Goal: Complete application form

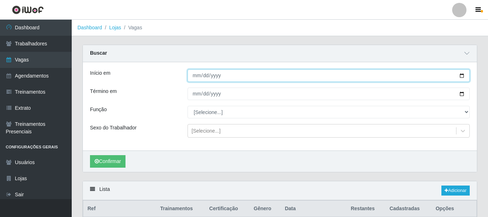
click at [463, 76] on input "[DATE]" at bounding box center [328, 76] width 282 height 13
type input "[DATE]"
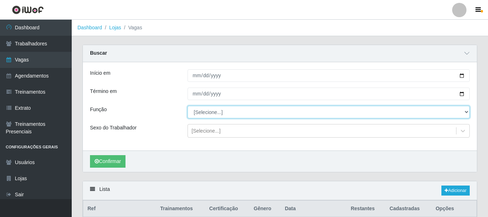
click at [211, 113] on select "[Selecione...] ASG ASG + ASG ++ Auxiliar de Depósito Auxiliar de Depósito + Aux…" at bounding box center [328, 112] width 282 height 13
click at [214, 114] on select "[Selecione...] ASG ASG + ASG ++ Auxiliar de Depósito Auxiliar de Depósito + Aux…" at bounding box center [328, 112] width 282 height 13
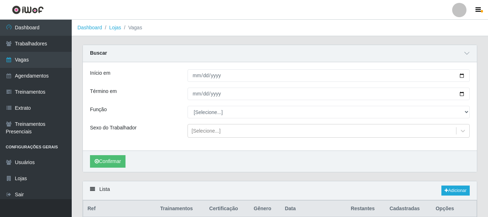
click at [173, 69] on div "Início em [DATE] Término em [DATE] Função [Selecione...] ASG ASG + ASG ++ Auxil…" at bounding box center [280, 106] width 394 height 89
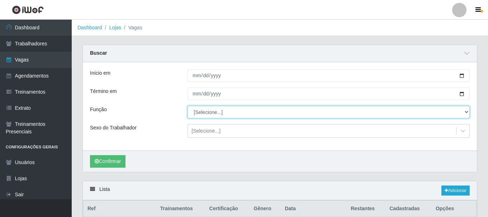
click at [202, 112] on select "[Selecione...] ASG ASG + ASG ++ Auxiliar de Depósito Auxiliar de Depósito + Aux…" at bounding box center [328, 112] width 282 height 13
select select "1"
click at [187, 106] on select "[Selecione...] ASG ASG + ASG ++ Auxiliar de Depósito Auxiliar de Depósito + Aux…" at bounding box center [328, 112] width 282 height 13
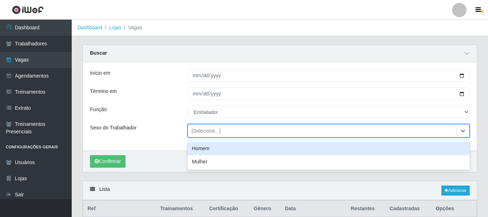
click at [205, 131] on div "[Selecione...]" at bounding box center [205, 132] width 29 height 8
click at [205, 150] on div "Homem" at bounding box center [328, 148] width 282 height 13
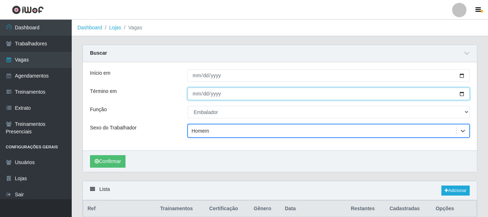
click at [462, 94] on input "[DATE]" at bounding box center [328, 94] width 282 height 13
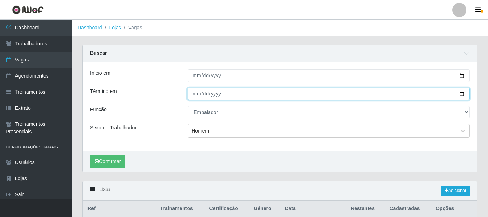
type input "[DATE]"
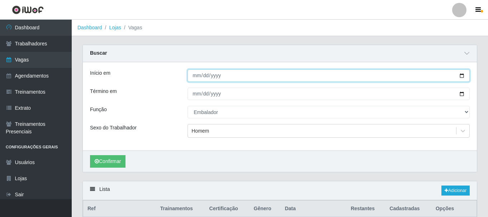
click at [463, 76] on input "[DATE]" at bounding box center [328, 76] width 282 height 13
type input "[DATE]"
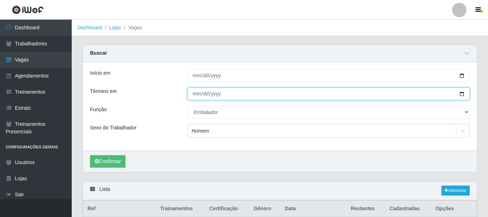
click at [463, 93] on input "[DATE]" at bounding box center [328, 94] width 282 height 13
type input "[DATE]"
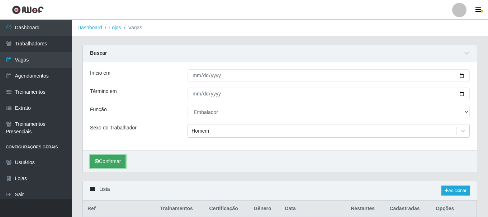
click at [110, 166] on button "Confirmar" at bounding box center [107, 162] width 35 height 13
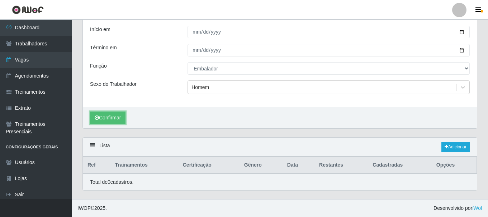
scroll to position [44, 0]
click at [449, 151] on link "Adicionar" at bounding box center [455, 147] width 28 height 10
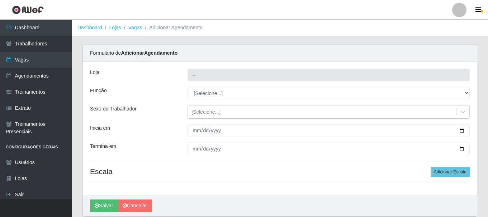
type input "SuperShow - Asa Norte"
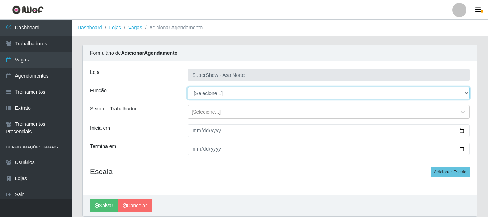
click at [209, 93] on select "[Selecione...] ASG ASG + ASG ++ Auxiliar de Depósito Auxiliar de Depósito + Aux…" at bounding box center [328, 93] width 282 height 13
select select "1"
click at [187, 87] on select "[Selecione...] ASG ASG + ASG ++ Auxiliar de Depósito Auxiliar de Depósito + Aux…" at bounding box center [328, 93] width 282 height 13
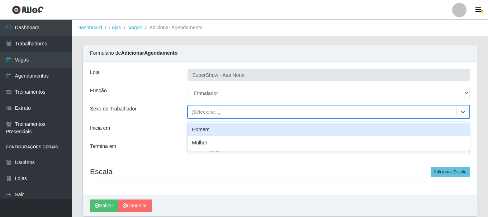
click at [208, 112] on div "[Selecione...]" at bounding box center [205, 113] width 29 height 8
click at [206, 126] on div "Homem" at bounding box center [328, 129] width 282 height 13
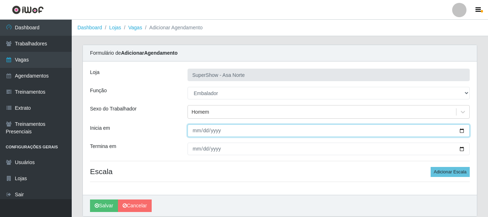
click at [198, 132] on input "Inicia em" at bounding box center [328, 131] width 282 height 13
type input "[DATE]"
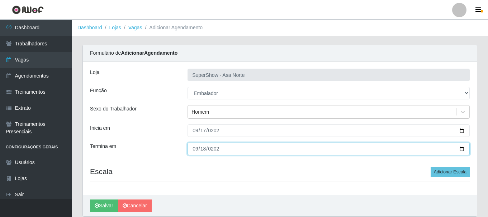
type input "[DATE]"
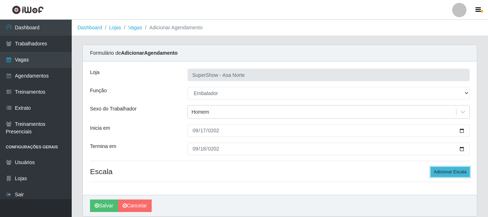
click at [443, 171] on button "Adicionar Escala" at bounding box center [449, 172] width 39 height 10
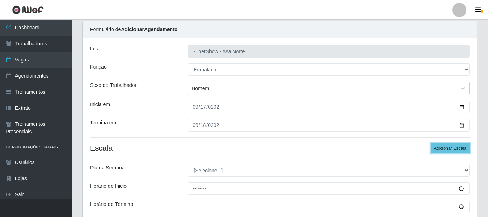
scroll to position [36, 0]
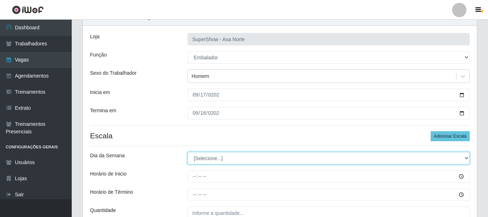
drag, startPoint x: 202, startPoint y: 157, endPoint x: 205, endPoint y: 163, distance: 6.4
click at [202, 157] on select "[Selecione...] Segunda Terça Quarta Quinta Sexta Sábado Domingo" at bounding box center [328, 158] width 282 height 13
click at [226, 160] on select "[Selecione...] Segunda Terça Quarta Quinta Sexta Sábado Domingo" at bounding box center [328, 158] width 282 height 13
select select "3"
click at [187, 152] on select "[Selecione...] Segunda Terça Quarta Quinta Sexta Sábado Domingo" at bounding box center [328, 158] width 282 height 13
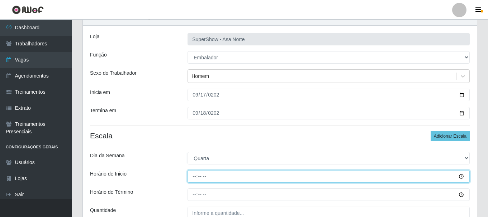
click at [197, 178] on input "Horário de Inicio" at bounding box center [328, 177] width 282 height 13
type input "08:00"
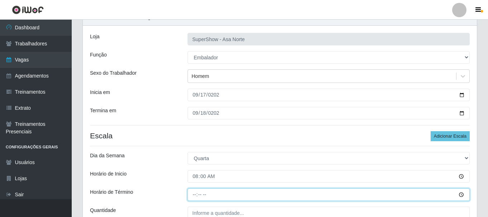
type input "14:00"
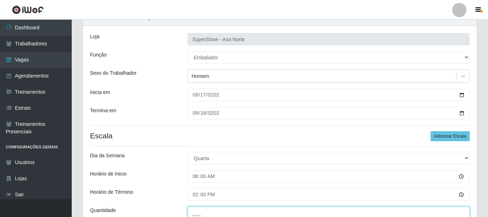
scroll to position [38, 0]
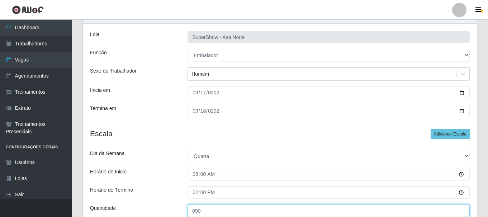
type input "090"
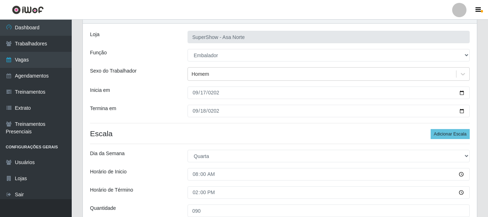
scroll to position [105, 0]
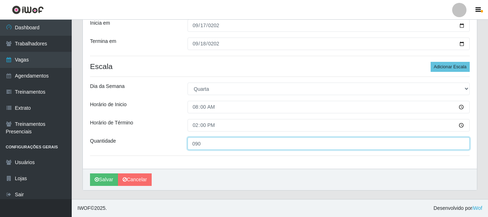
click at [203, 143] on input "090" at bounding box center [328, 144] width 282 height 13
type input "1__"
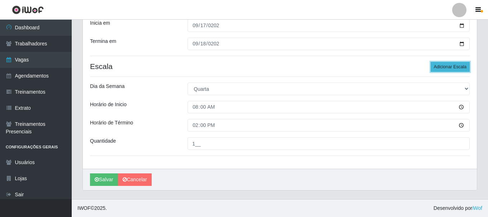
click at [444, 67] on button "Adicionar Escala" at bounding box center [449, 67] width 39 height 10
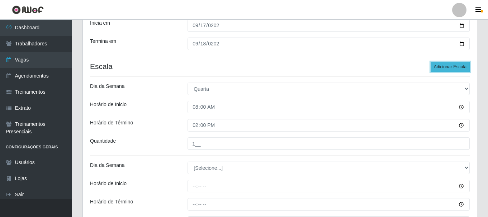
click at [444, 67] on button "Adicionar Escala" at bounding box center [449, 67] width 39 height 10
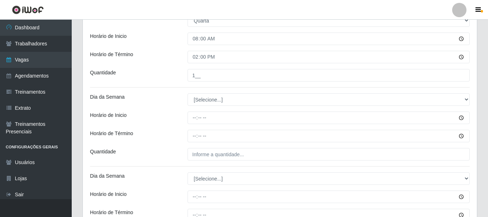
scroll to position [177, 0]
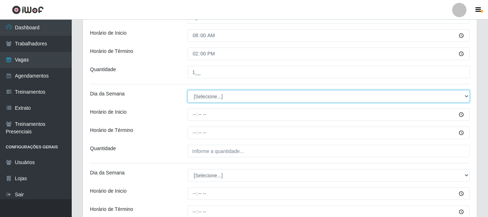
click at [217, 97] on select "[Selecione...] Segunda Terça Quarta Quinta Sexta Sábado Domingo" at bounding box center [328, 96] width 282 height 13
select select "3"
click at [187, 90] on select "[Selecione...] Segunda Terça Quarta Quinta Sexta Sábado Domingo" at bounding box center [328, 96] width 282 height 13
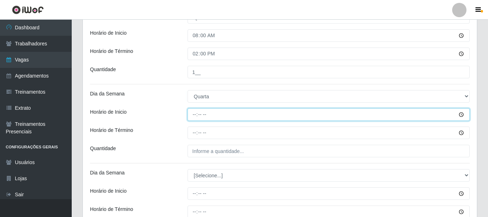
click at [195, 113] on input "Horário de Inicio" at bounding box center [328, 115] width 282 height 13
type input "09:00"
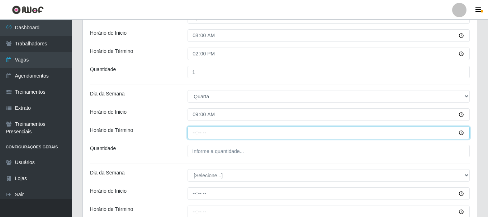
type input "15:00"
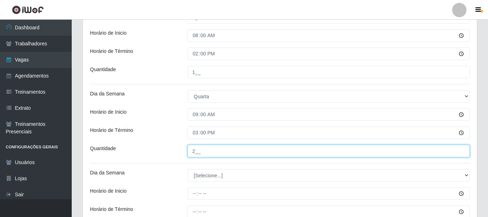
type input "2__"
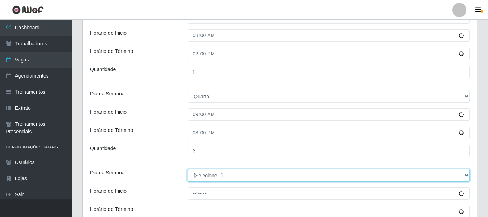
click at [217, 176] on select "[Selecione...] Segunda Terça Quarta Quinta Sexta Sábado Domingo" at bounding box center [328, 175] width 282 height 13
click at [187, 169] on select "[Selecione...] Segunda Terça Quarta Quinta Sexta Sábado Domingo" at bounding box center [328, 175] width 282 height 13
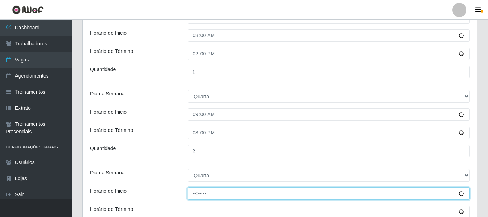
click at [193, 197] on input "Horário de Inicio" at bounding box center [328, 194] width 282 height 13
click at [199, 195] on input "Horário de Inicio" at bounding box center [328, 194] width 282 height 13
click at [194, 195] on input "Horário de Inicio" at bounding box center [328, 194] width 282 height 13
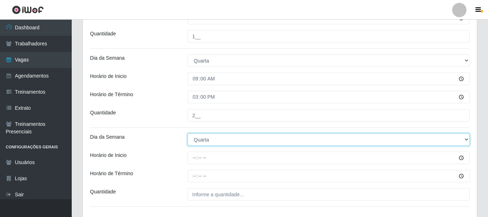
click at [217, 138] on select "[Selecione...] Segunda Terça Quarta Quinta Sexta Sábado Domingo" at bounding box center [328, 140] width 282 height 13
select select "4"
click at [187, 134] on select "[Selecione...] Segunda Terça Quarta Quinta Sexta Sábado Domingo" at bounding box center [328, 140] width 282 height 13
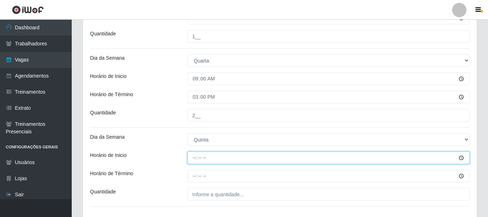
click at [196, 158] on input "Horário de Inicio" at bounding box center [328, 158] width 282 height 13
type input "08:00"
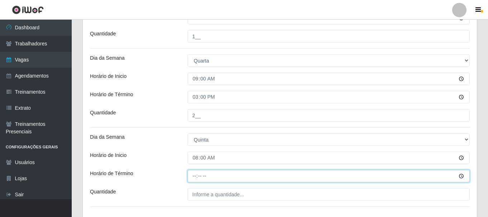
type input "14:00"
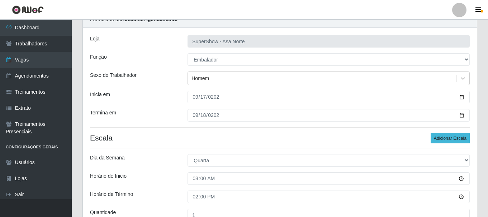
type input "1__"
click at [450, 140] on button "Adicionar Escala" at bounding box center [449, 139] width 39 height 10
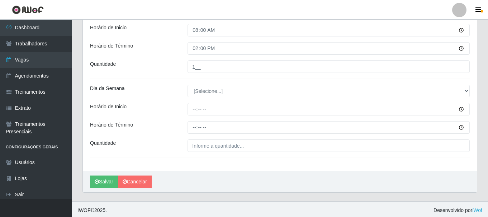
scroll to position [343, 0]
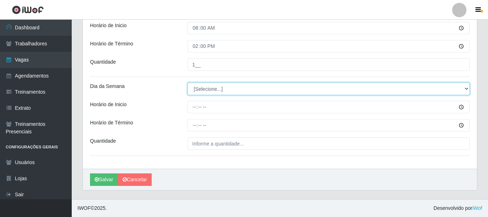
click at [205, 92] on select "[Selecione...] Segunda Terça Quarta Quinta Sexta Sábado Domingo" at bounding box center [328, 89] width 282 height 13
select select "4"
click at [187, 83] on select "[Selecione...] Segunda Terça Quarta Quinta Sexta Sábado Domingo" at bounding box center [328, 89] width 282 height 13
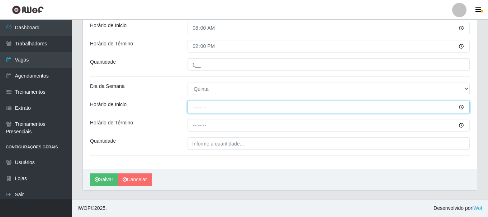
click at [192, 109] on input "Horário de Inicio" at bounding box center [328, 107] width 282 height 13
type input "09:00"
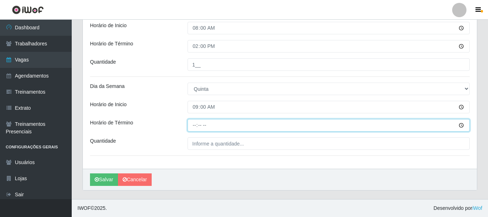
type input "15:00"
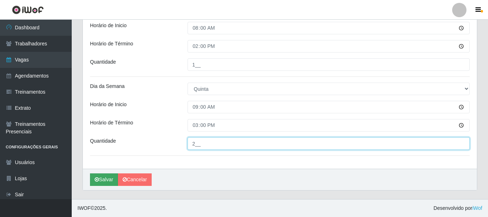
type input "2__"
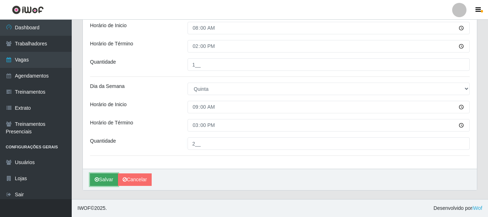
click at [105, 179] on button "Salvar" at bounding box center [104, 180] width 28 height 13
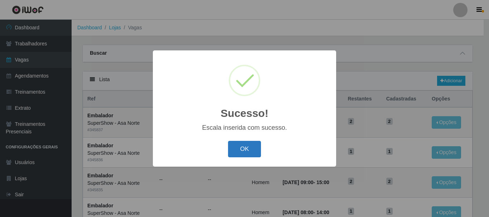
click at [253, 148] on button "OK" at bounding box center [244, 149] width 33 height 17
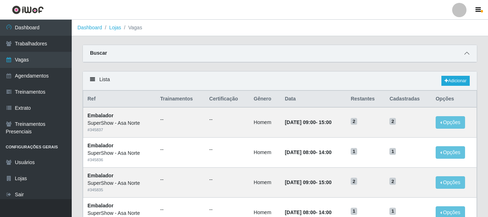
click at [466, 54] on icon at bounding box center [466, 53] width 5 height 5
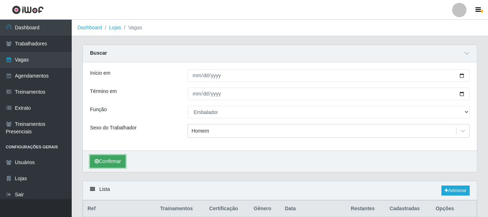
click at [111, 160] on button "Confirmar" at bounding box center [107, 162] width 35 height 13
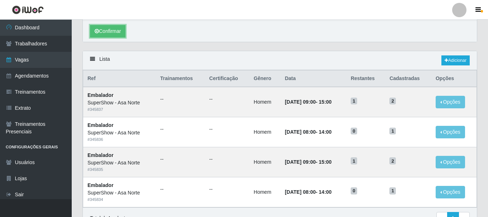
scroll to position [152, 0]
